Goal: Navigation & Orientation: Find specific page/section

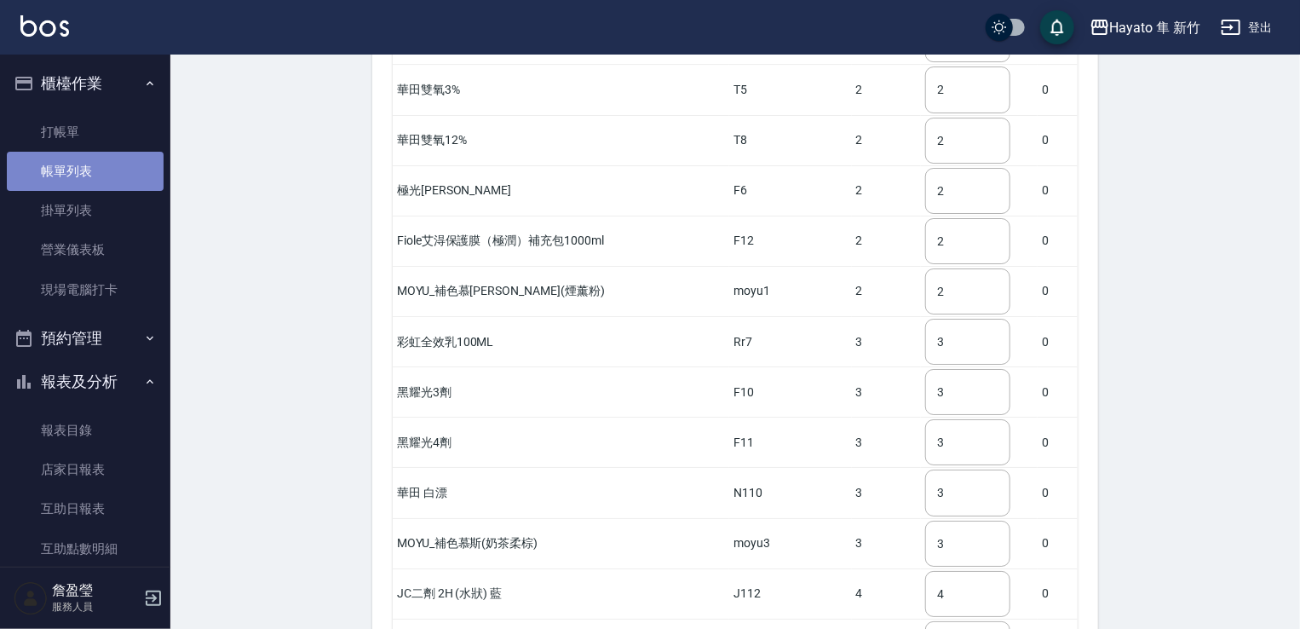
click at [87, 175] on link "帳單列表" at bounding box center [85, 171] width 157 height 39
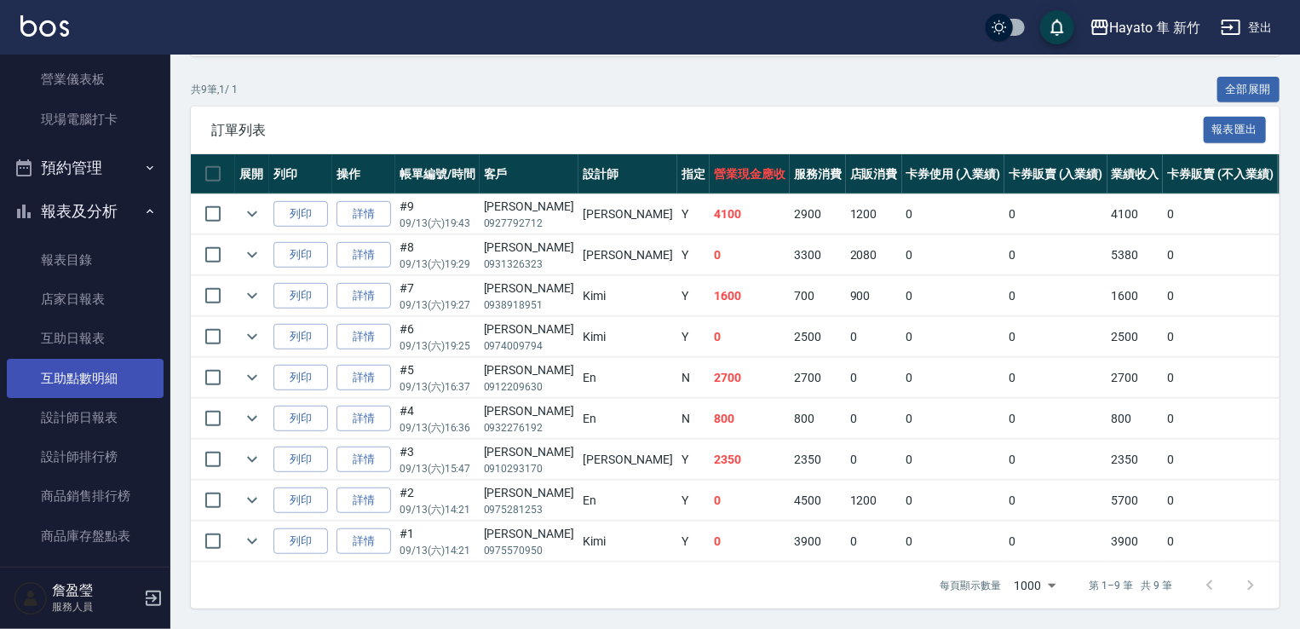
scroll to position [426, 0]
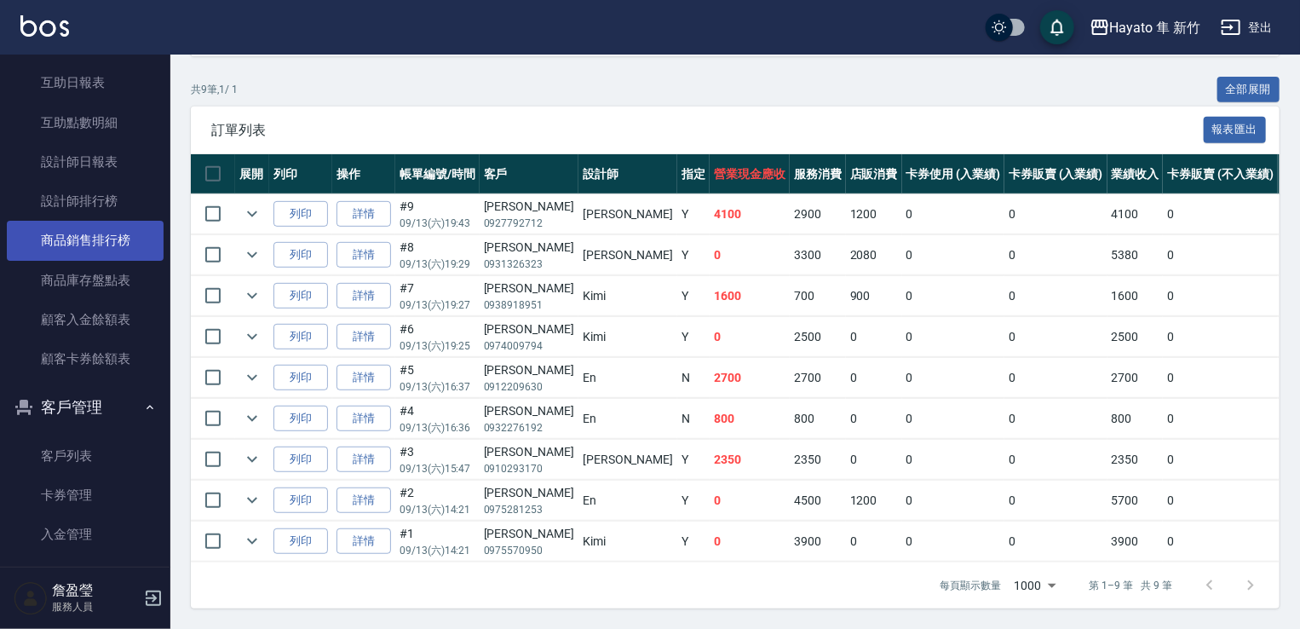
click at [78, 225] on link "商品銷售排行榜" at bounding box center [85, 240] width 157 height 39
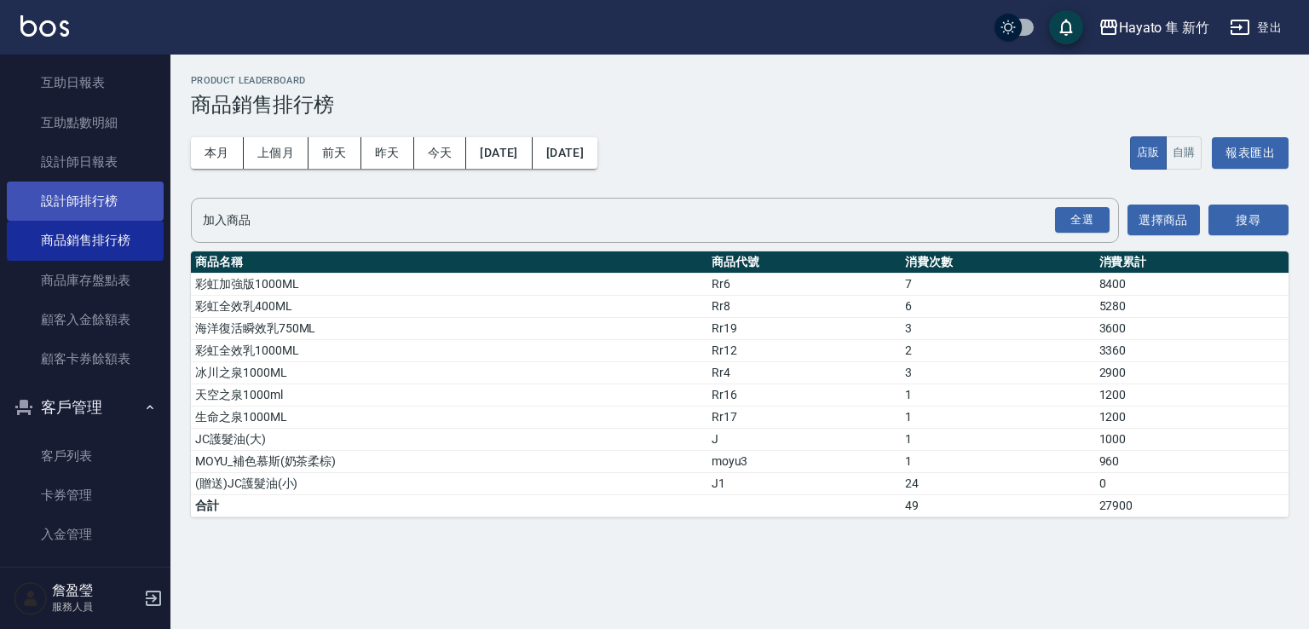
click at [72, 217] on link "設計師排行榜" at bounding box center [85, 200] width 157 height 39
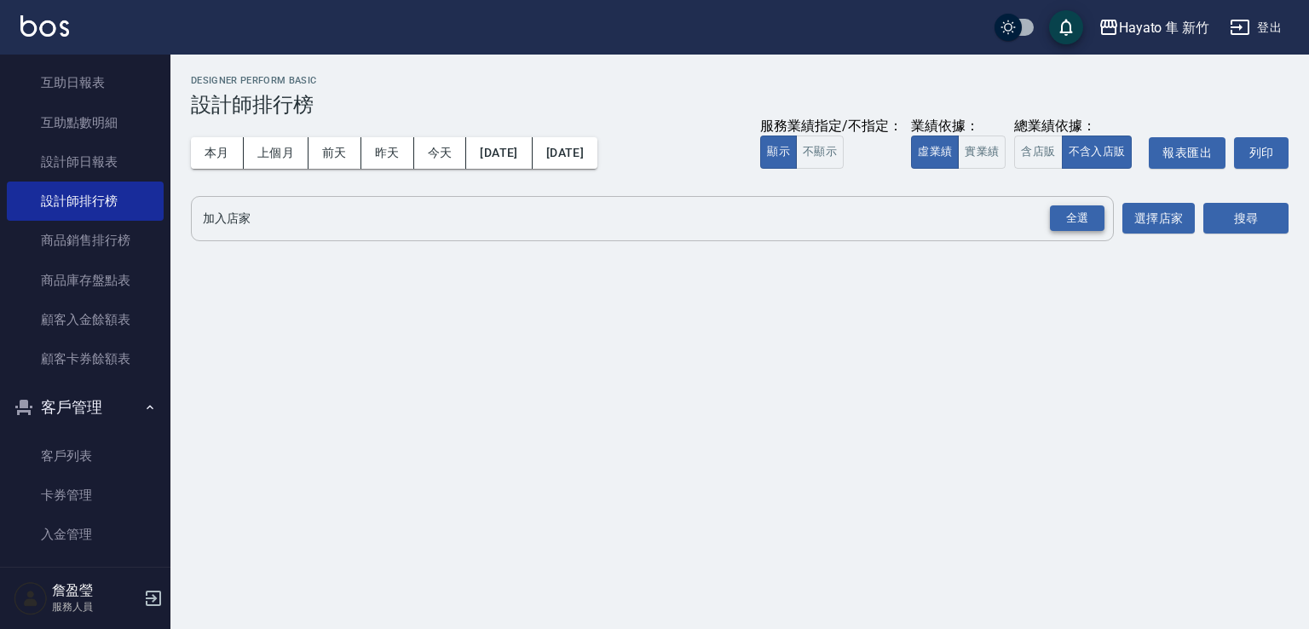
drag, startPoint x: 1071, startPoint y: 221, endPoint x: 1081, endPoint y: 221, distance: 10.2
click at [1073, 221] on div "全選" at bounding box center [1077, 218] width 55 height 26
click at [1250, 212] on button "搜尋" at bounding box center [1245, 220] width 85 height 32
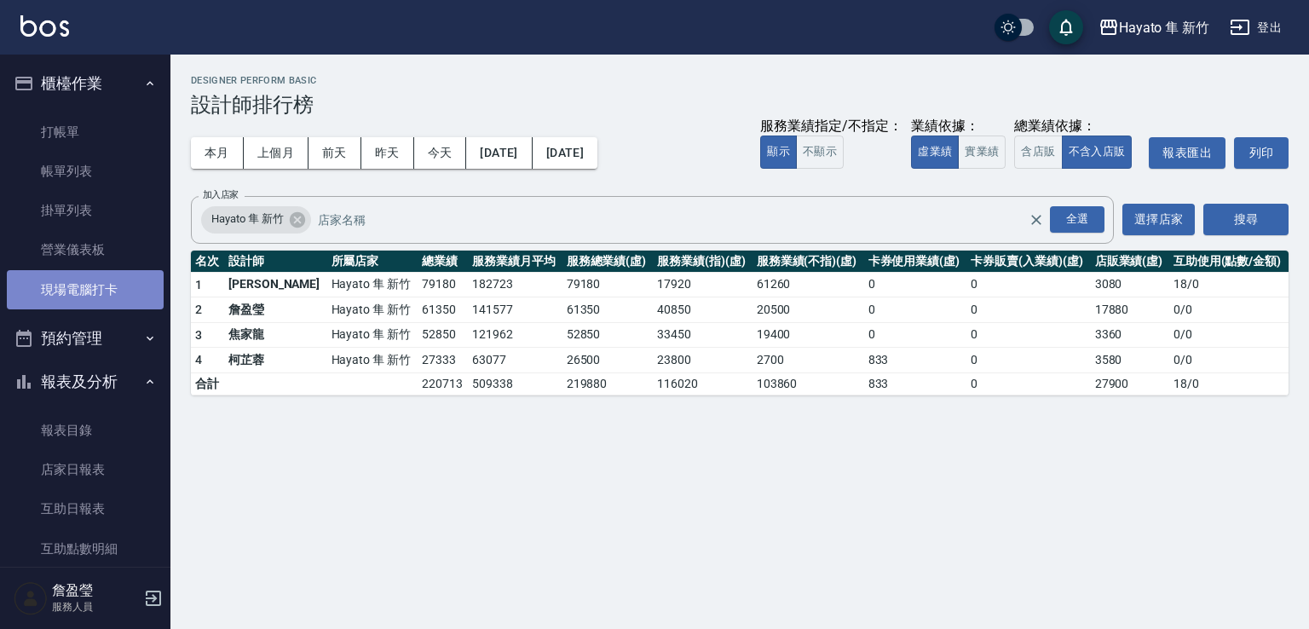
click at [85, 280] on link "現場電腦打卡" at bounding box center [85, 289] width 157 height 39
